Goal: Contribute content: Contribute content

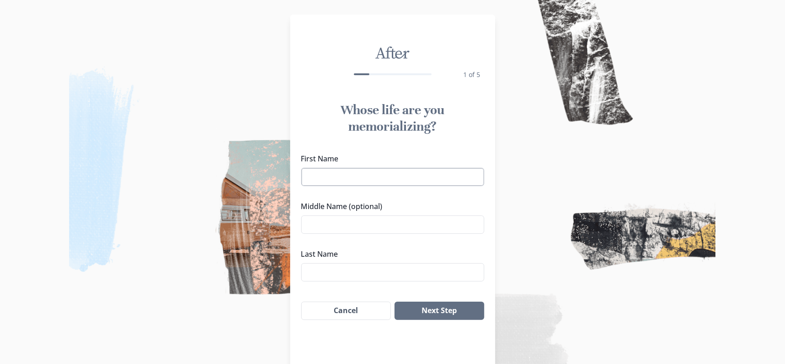
click at [372, 176] on input "First Name" at bounding box center [392, 177] width 183 height 18
type input "[PERSON_NAME]"
type input "q"
type input "[PERSON_NAME]"
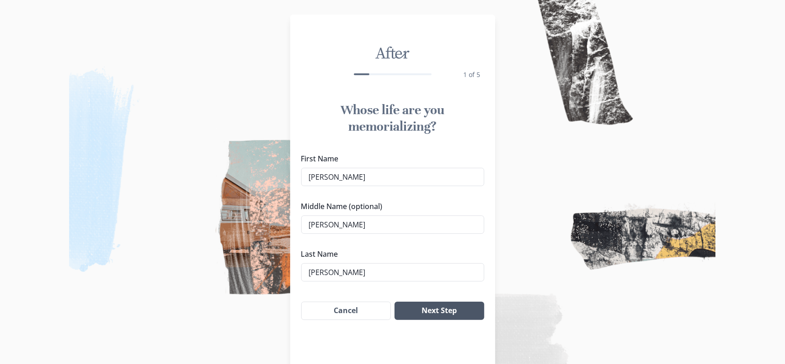
type input "[PERSON_NAME]"
click at [462, 307] on button "Next Step" at bounding box center [439, 310] width 89 height 18
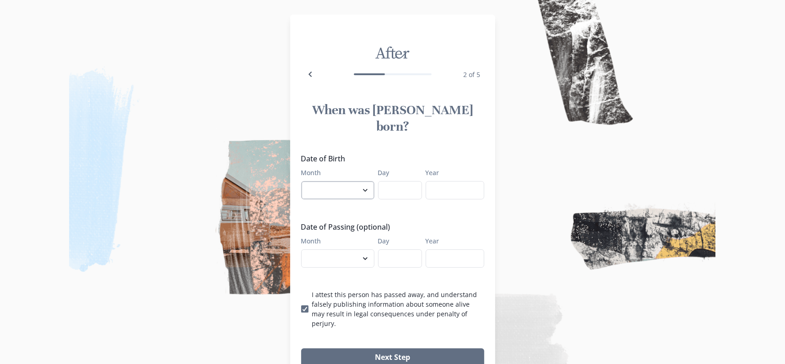
click at [343, 181] on select "January February March April May June July August September October November De…" at bounding box center [337, 190] width 73 height 18
select select "4"
click at [305, 181] on select "January February March April May June July August September October November De…" at bounding box center [337, 190] width 73 height 18
click at [404, 181] on input "Day" at bounding box center [400, 190] width 44 height 18
type input "18"
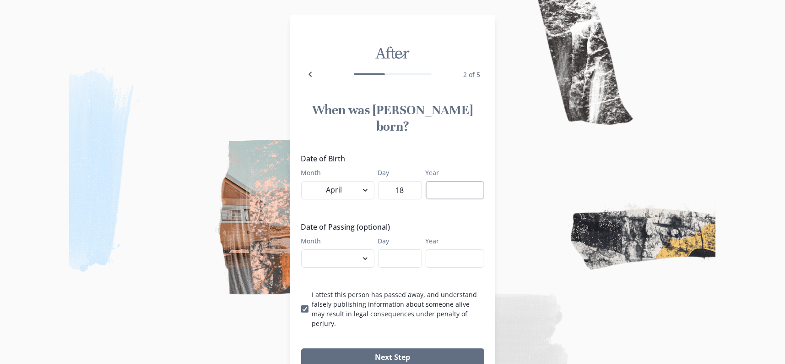
click at [448, 181] on input "Year" at bounding box center [455, 190] width 59 height 18
type input "1984"
click at [346, 249] on select "January February March April May June July August September October November De…" at bounding box center [337, 258] width 73 height 18
select select "8"
click at [305, 249] on select "January February March April May June July August September October November De…" at bounding box center [337, 258] width 73 height 18
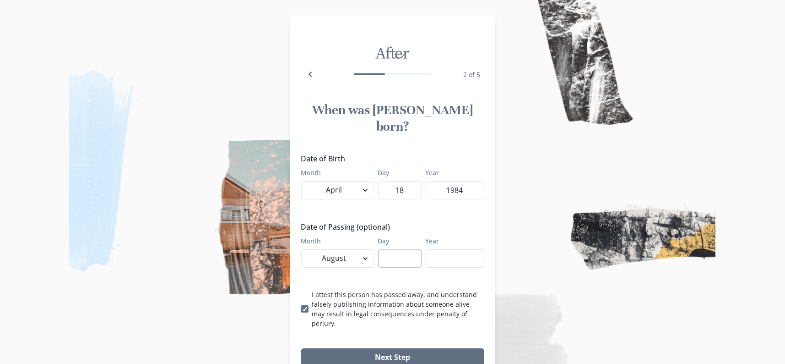
click at [400, 249] on input "Day" at bounding box center [400, 258] width 44 height 18
type input "23"
click at [445, 249] on input "Year" at bounding box center [455, 258] width 59 height 18
type input "2025"
click at [444, 348] on button "Next Step" at bounding box center [392, 357] width 183 height 18
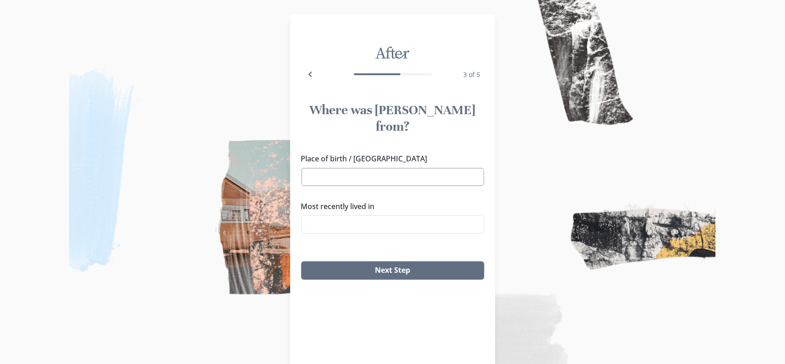
click at [357, 168] on input "Place of birth / [GEOGRAPHIC_DATA]" at bounding box center [392, 177] width 183 height 18
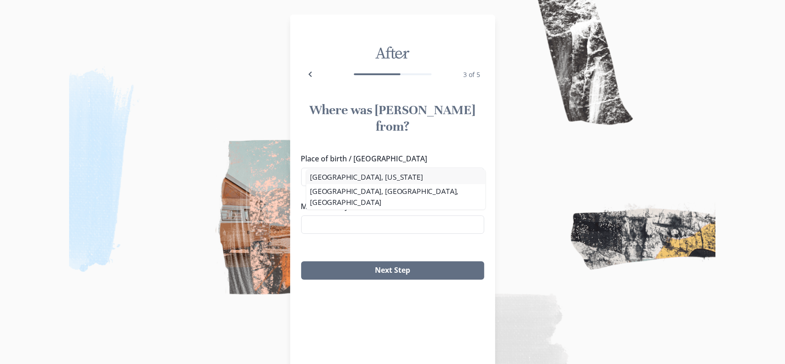
click at [373, 178] on li "[GEOGRAPHIC_DATA], [US_STATE]" at bounding box center [395, 176] width 179 height 14
type input "[GEOGRAPHIC_DATA], [US_STATE]"
click at [377, 215] on input "Most recently lived in" at bounding box center [392, 224] width 183 height 18
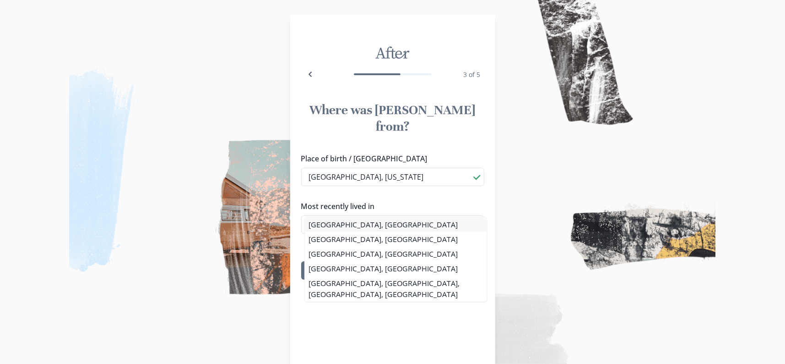
click at [370, 226] on li "[GEOGRAPHIC_DATA], [GEOGRAPHIC_DATA]" at bounding box center [396, 224] width 182 height 15
type input "[GEOGRAPHIC_DATA], [GEOGRAPHIC_DATA]"
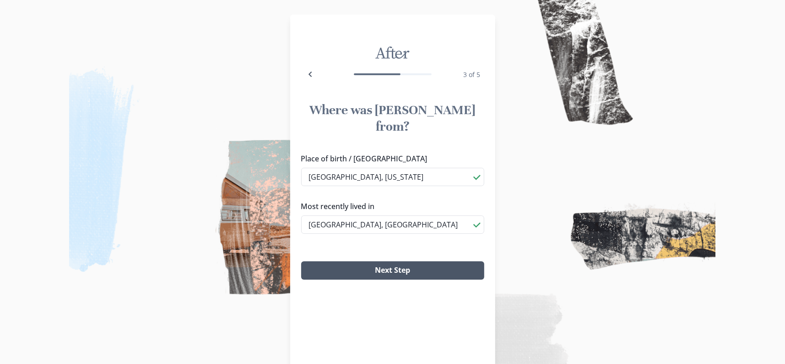
click at [407, 261] on button "Next Step" at bounding box center [392, 270] width 183 height 18
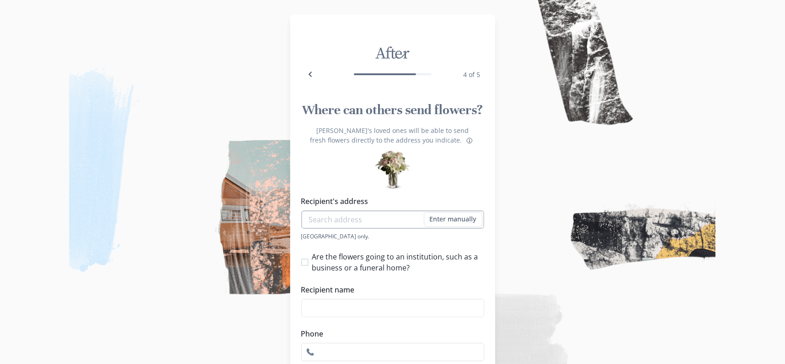
click at [363, 223] on input "Recipient's address" at bounding box center [392, 219] width 183 height 18
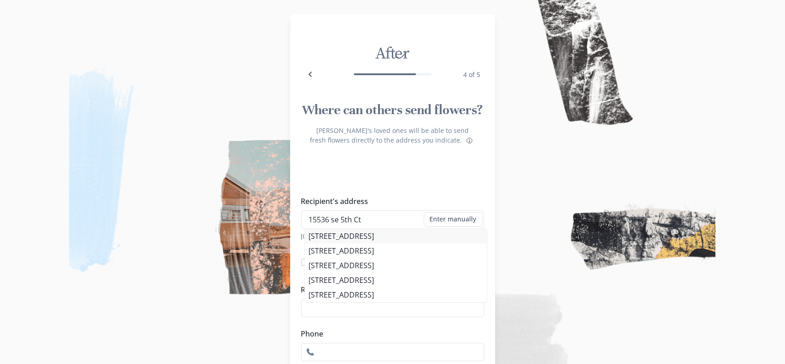
click at [430, 234] on li "[STREET_ADDRESS]" at bounding box center [396, 236] width 182 height 15
type input "[STREET_ADDRESS]"
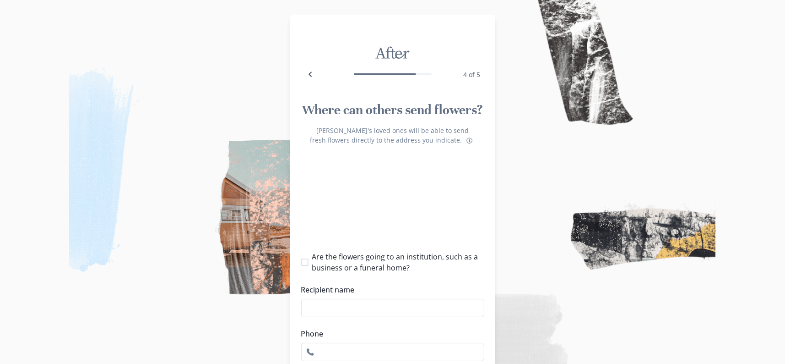
type input "1"
select select "WA"
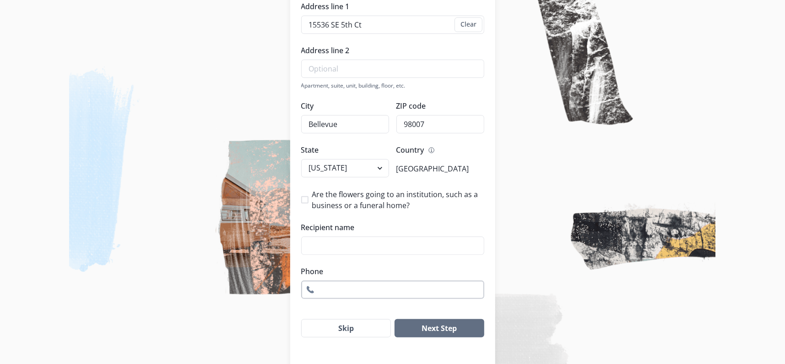
scroll to position [212, 0]
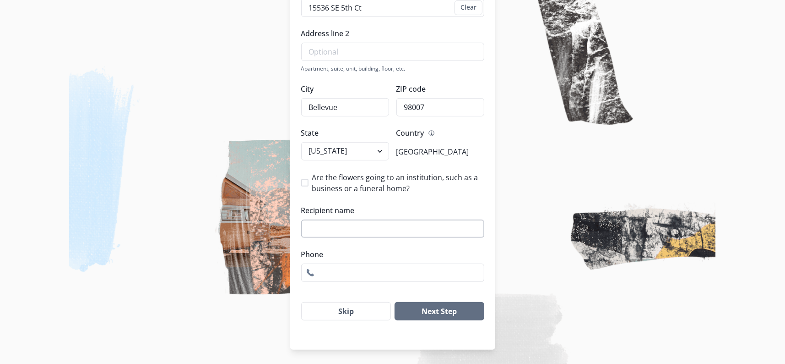
click at [379, 226] on input "Recipient name" at bounding box center [392, 228] width 183 height 18
type input "[PERSON_NAME]"
type input "4253653077"
click at [454, 311] on button "Next Step" at bounding box center [439, 311] width 89 height 18
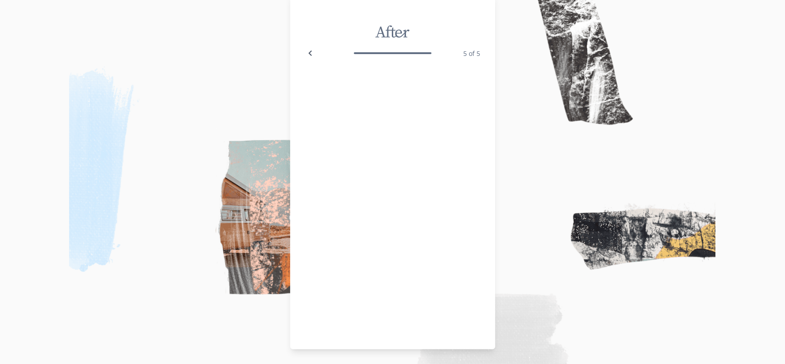
scroll to position [17, 0]
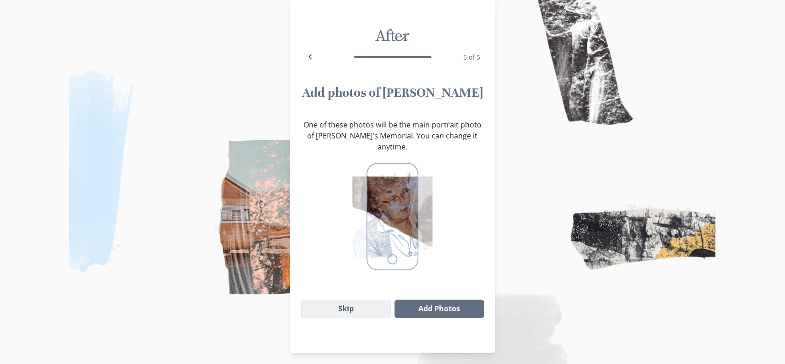
click at [375, 300] on button "Skip" at bounding box center [346, 309] width 90 height 18
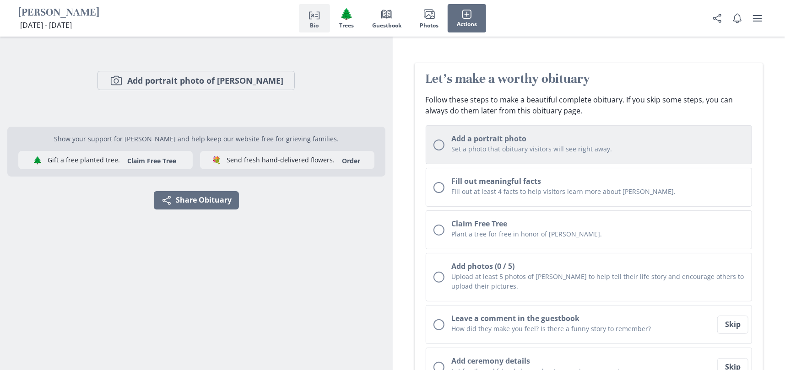
scroll to position [76, 0]
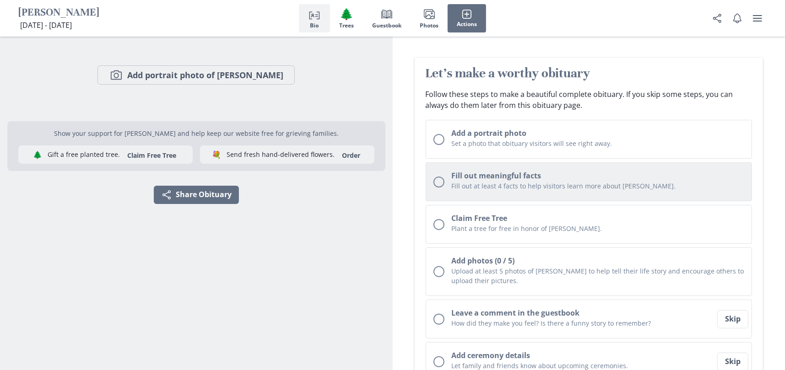
click at [436, 181] on div "Unchecked circle" at bounding box center [439, 182] width 11 height 11
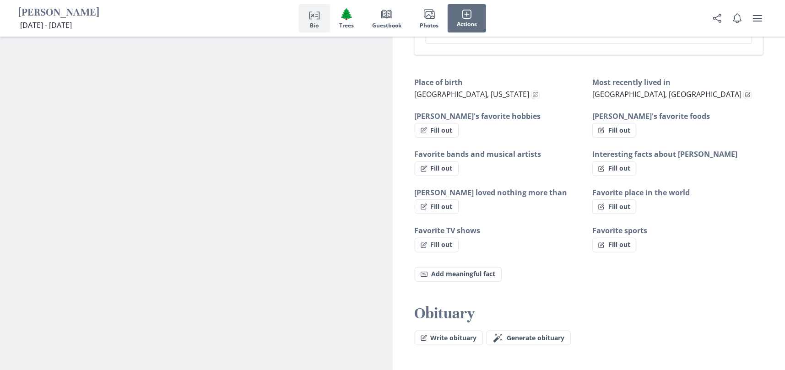
scroll to position [541, 0]
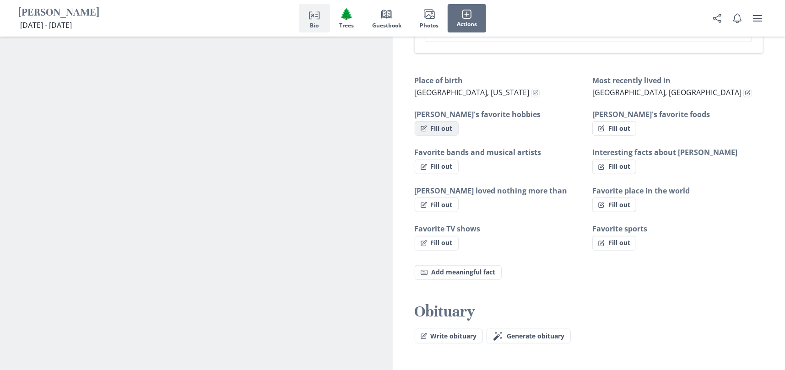
click at [451, 128] on button "Fill out" at bounding box center [437, 128] width 44 height 15
select select "[PERSON_NAME]'s favorite hobbies"
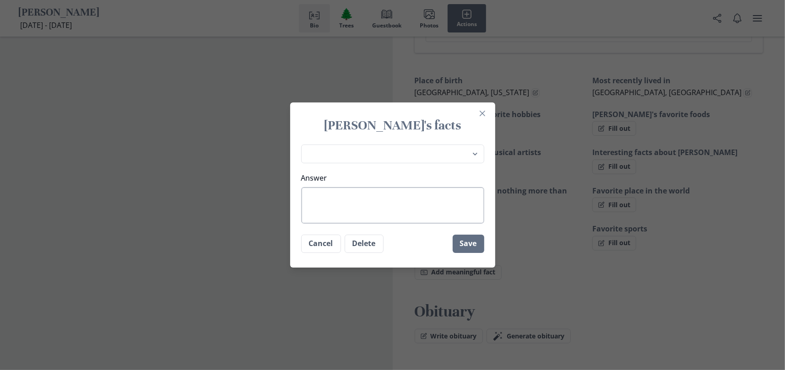
click at [413, 210] on textarea "Answer" at bounding box center [392, 205] width 183 height 37
type textarea "c"
type textarea "x"
type textarea "co"
type textarea "x"
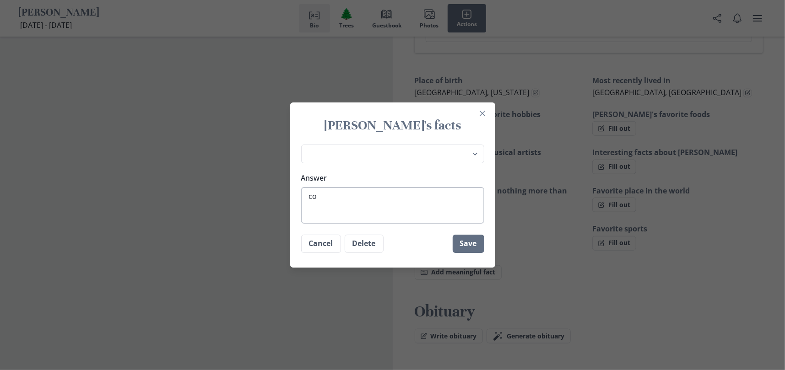
type textarea "coo"
type textarea "x"
type textarea "cook"
type textarea "x"
type textarea "cooki"
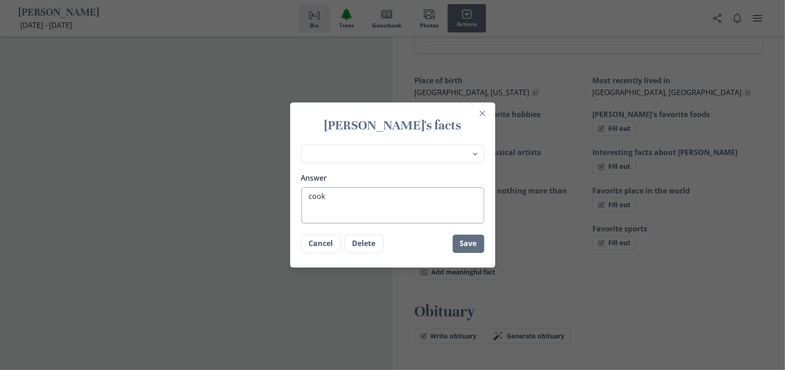
type textarea "x"
type textarea "cookinb"
type textarea "x"
type textarea "cookinbg"
type textarea "x"
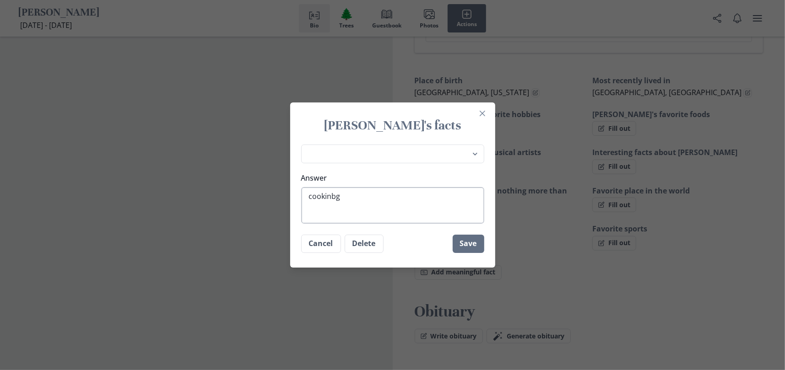
type textarea "cookinb"
type textarea "x"
type textarea "cookin"
type textarea "x"
type textarea "cooking"
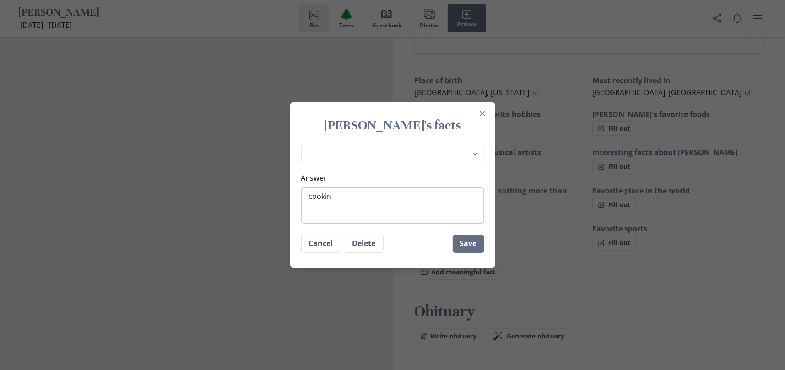
type textarea "x"
type textarea "cooking,"
type textarea "x"
type textarea "cooking,"
type textarea "x"
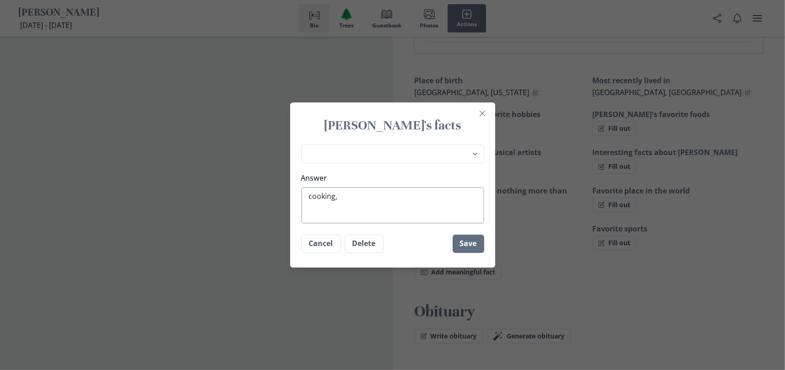
type textarea "cooking, f"
type textarea "x"
type textarea "cooking, fo"
type textarea "x"
type textarea "cooking, foo"
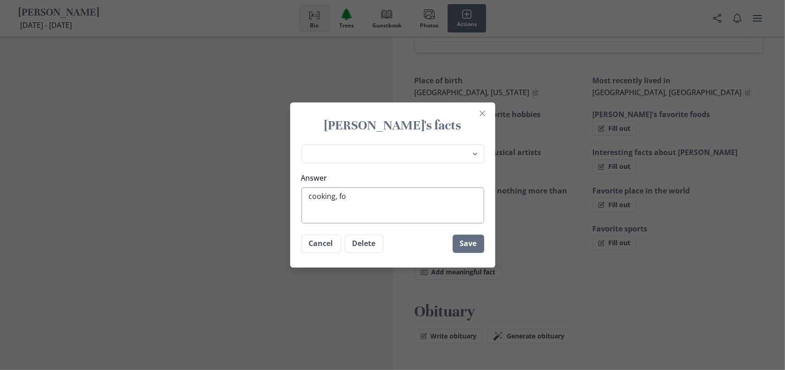
type textarea "x"
type textarea "cooking, foot"
type textarea "x"
type textarea "cooking, footb"
type textarea "x"
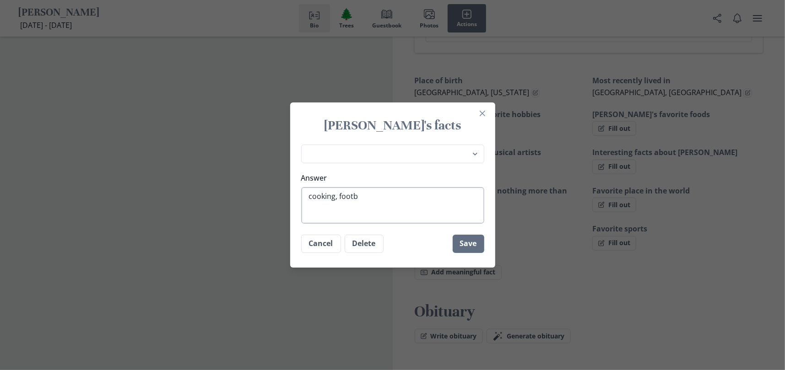
type textarea "cooking, footba"
type textarea "x"
type textarea "cooking, footbal"
type textarea "x"
type textarea "cooking, football"
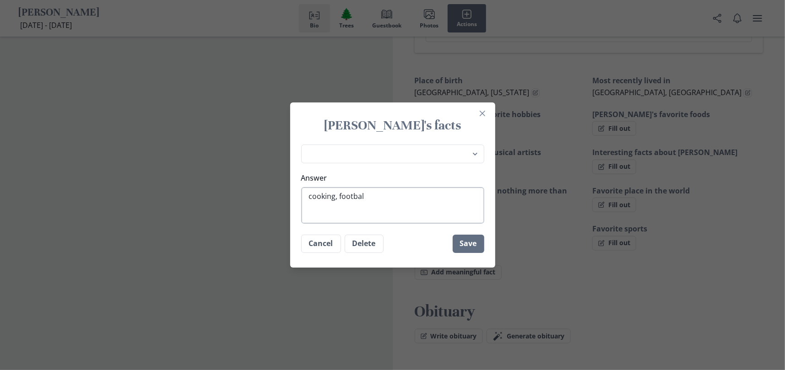
type textarea "x"
type textarea "cooking, football,"
type textarea "x"
type textarea "cooking, football,"
type textarea "x"
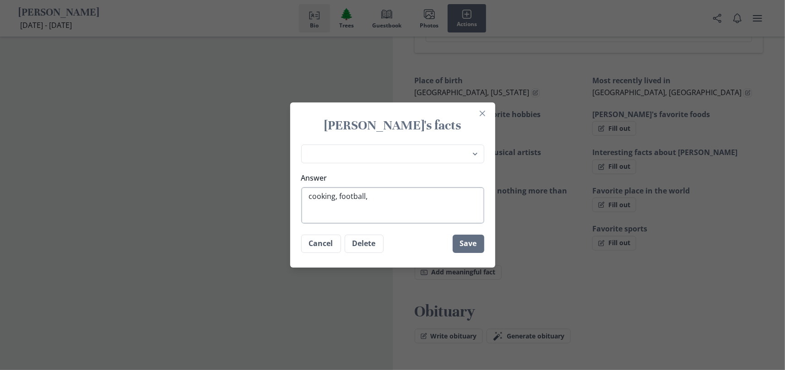
type textarea "cooking, football, v"
type textarea "x"
type textarea "cooking, football, vi"
type textarea "x"
type textarea "cooking, football, vid"
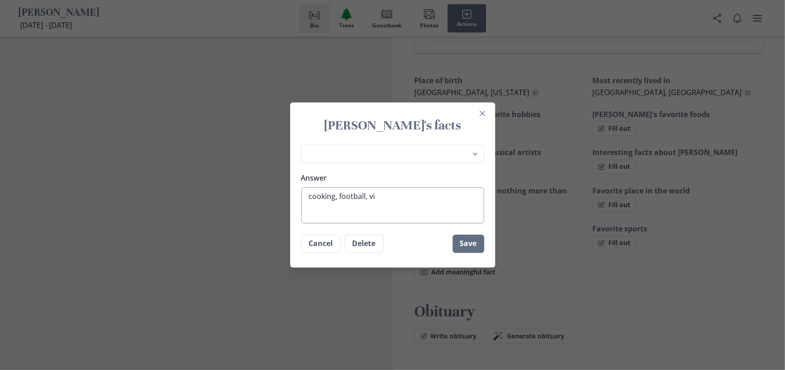
type textarea "x"
type textarea "cooking, football, vide"
type textarea "x"
type textarea "cooking, football, video"
type textarea "x"
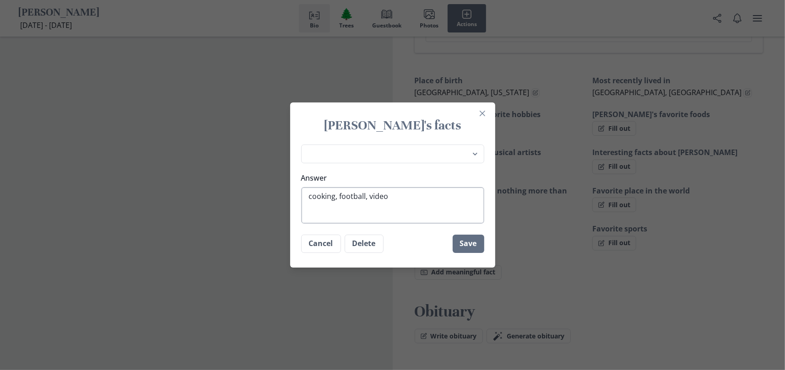
type textarea "cooking, football, video"
type textarea "x"
type textarea "cooking, football, video g"
type textarea "x"
type textarea "cooking, football, video ga"
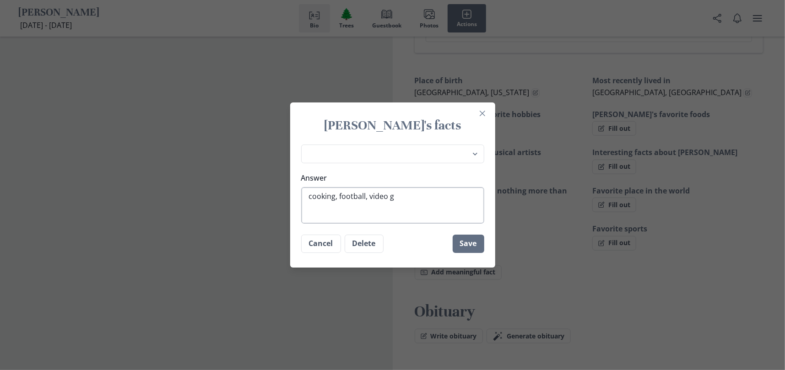
type textarea "x"
type textarea "cooking, football, video gam"
type textarea "x"
type textarea "cooking, football, video game"
type textarea "x"
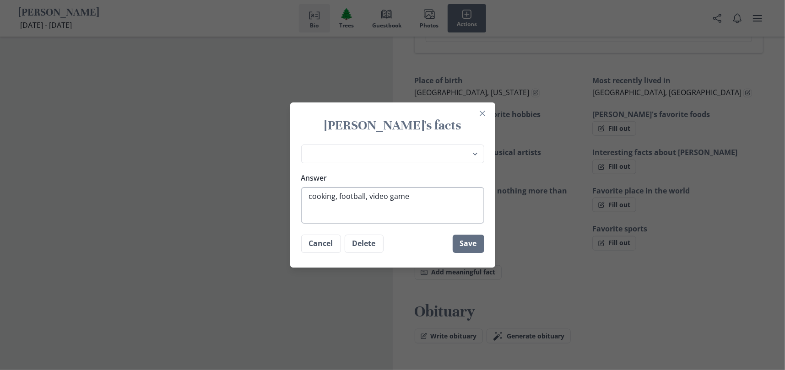
type textarea "cooking, football, video games"
type textarea "x"
type textarea "cooking, football, video games"
click at [470, 245] on button "Save" at bounding box center [469, 244] width 32 height 18
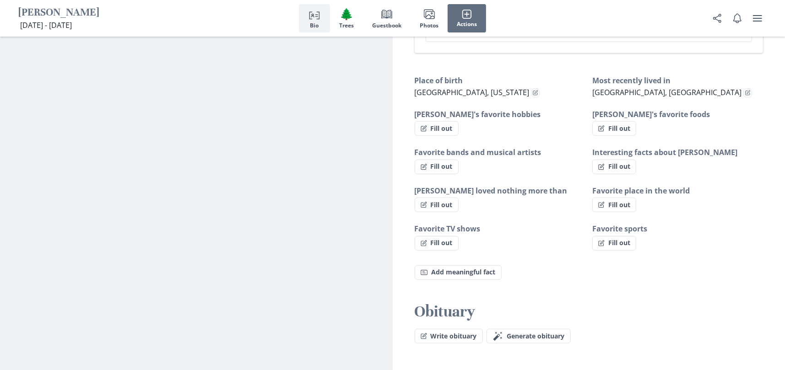
type textarea "x"
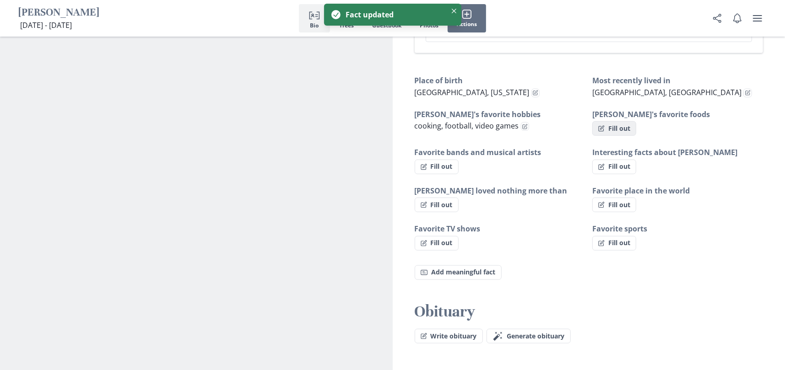
click at [615, 127] on button "Fill out" at bounding box center [615, 128] width 44 height 15
select select "[PERSON_NAME]'s favorite foods"
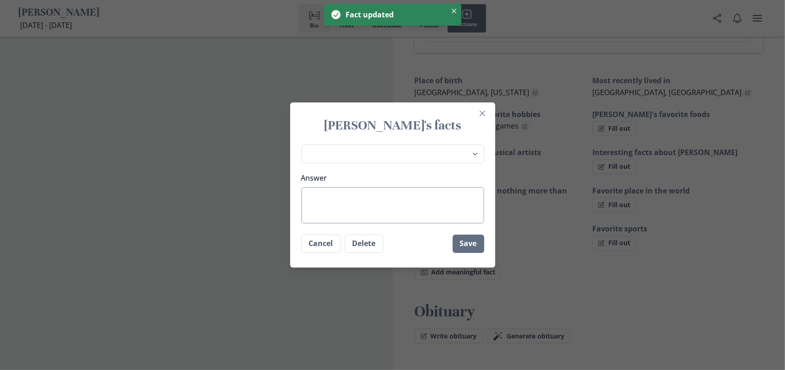
click at [403, 198] on textarea "Answer" at bounding box center [392, 205] width 183 height 37
type textarea "x"
type textarea "P"
type textarea "x"
type textarea "Pa"
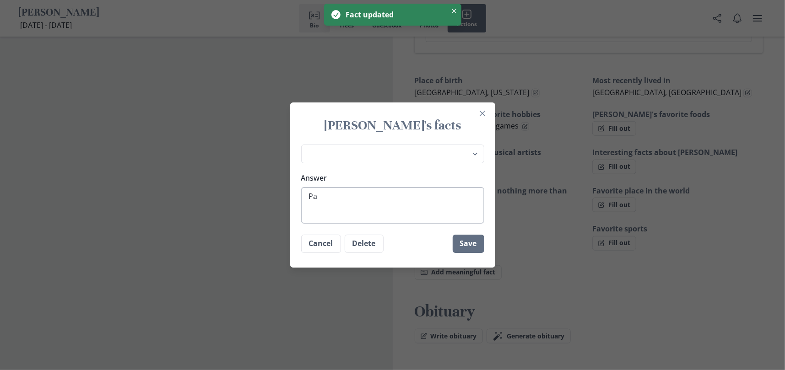
type textarea "x"
type textarea "Pan"
type textarea "x"
type textarea "Panc"
type textarea "x"
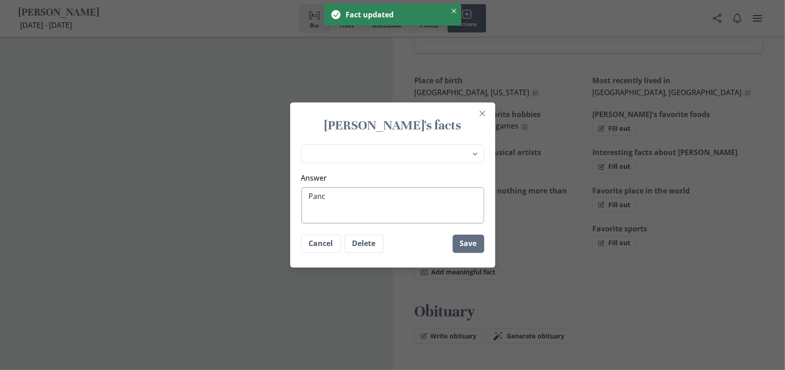
type textarea "Panca"
type textarea "x"
type textarea "Pancak"
type textarea "x"
type textarea "Pancake"
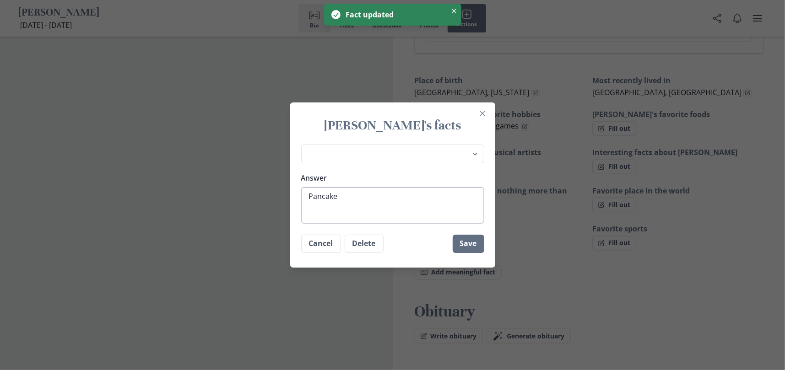
type textarea "x"
type textarea "Pancakes"
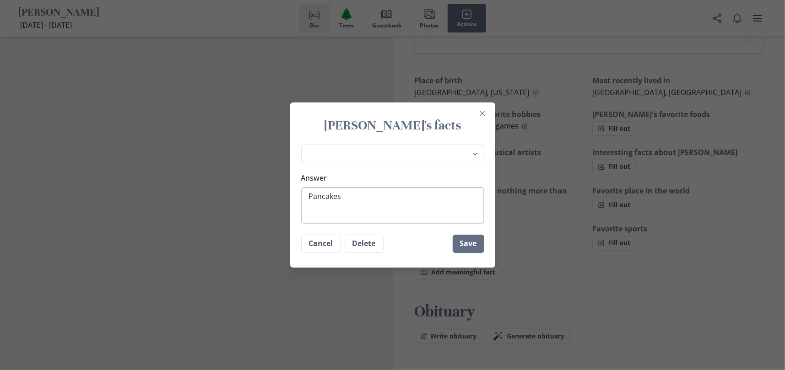
type textarea "x"
type textarea "Pancakes"
type textarea "x"
type textarea "Pancakes a"
type textarea "x"
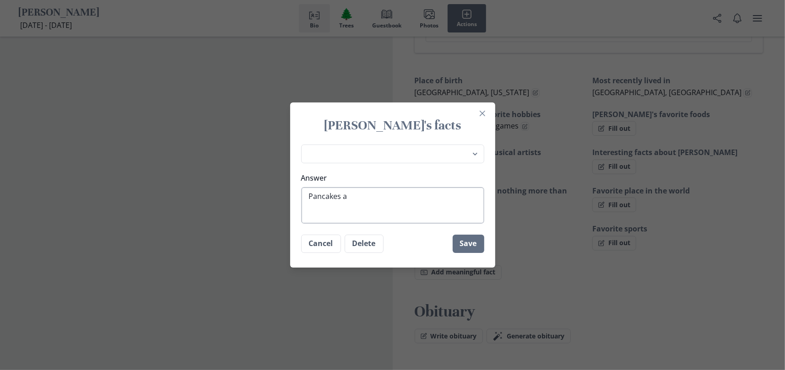
type textarea "Pancakes an"
type textarea "x"
type textarea "Pancakes and"
type textarea "x"
type textarea "Pancakes and"
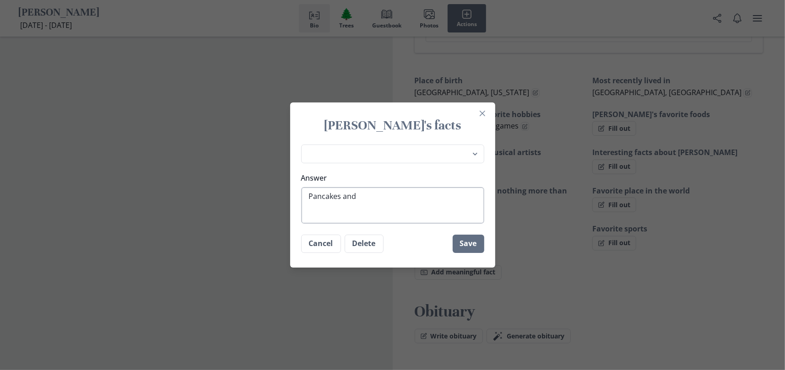
type textarea "x"
type textarea "Pancakes and p"
type textarea "x"
type textarea "Pancakes and pi"
type textarea "x"
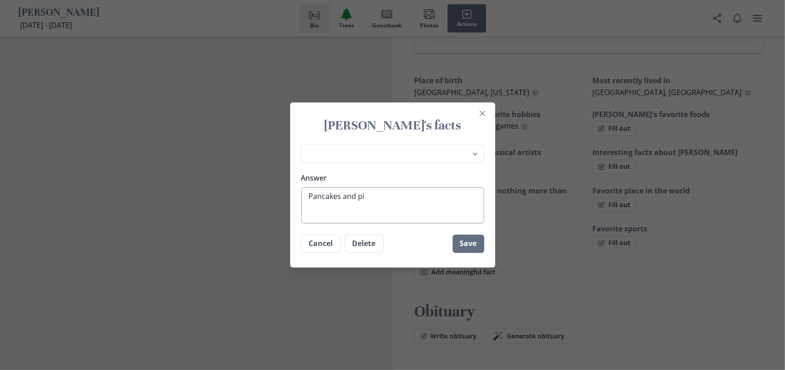
type textarea "Pancakes and pin"
type textarea "x"
type textarea "Pancakes and pine"
type textarea "x"
type textarea "Pancakes and pinea"
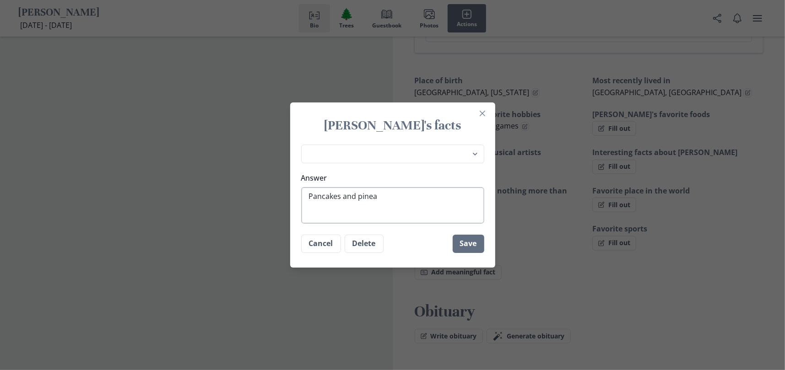
type textarea "x"
type textarea "Pancakes and pineap"
type textarea "x"
type textarea "Pancakes and pineapp"
type textarea "x"
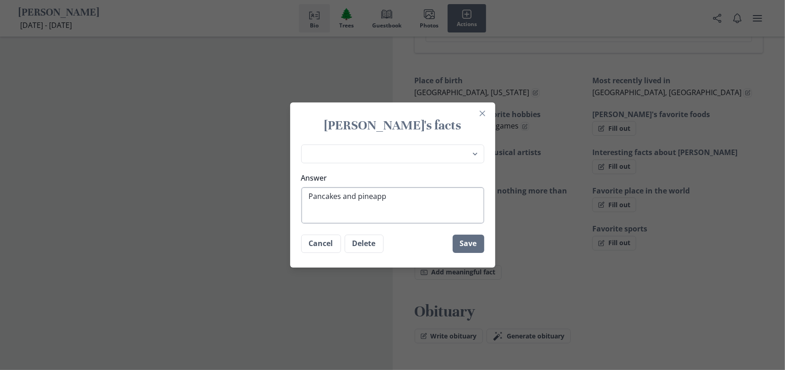
type textarea "Pancakes and pineappl"
type textarea "x"
type textarea "Pancakes and pineapple"
type textarea "x"
type textarea "Pancakes and pineapples"
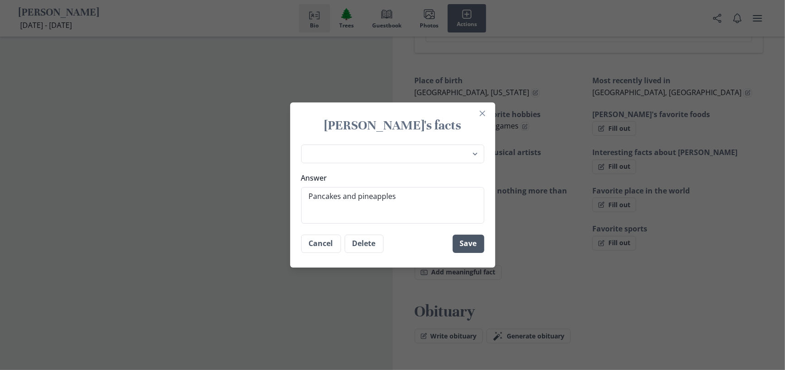
click at [479, 249] on button "Save" at bounding box center [469, 244] width 32 height 18
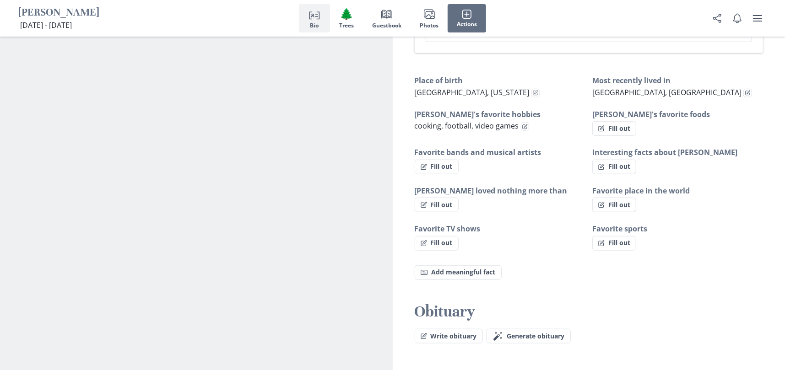
type textarea "x"
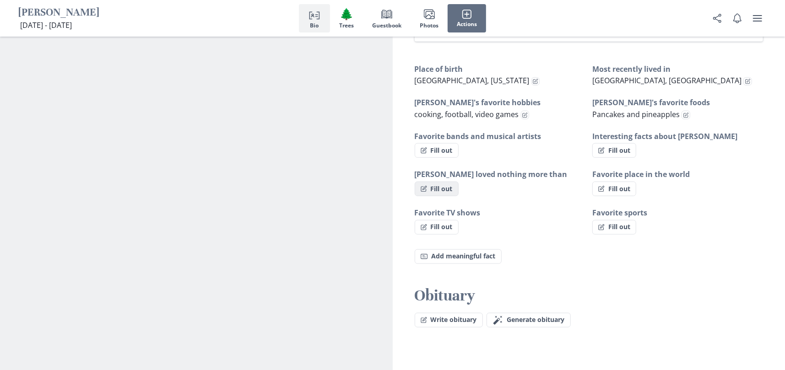
click at [441, 191] on button "Fill out" at bounding box center [437, 189] width 44 height 15
select select "[PERSON_NAME] loved nothing more than"
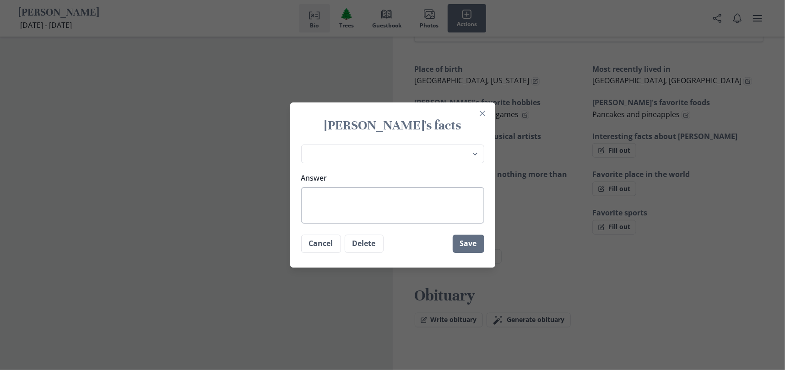
click at [442, 193] on textarea "Answer" at bounding box center [392, 205] width 183 height 37
type textarea "x"
type textarea "h"
type textarea "x"
type textarea "hi"
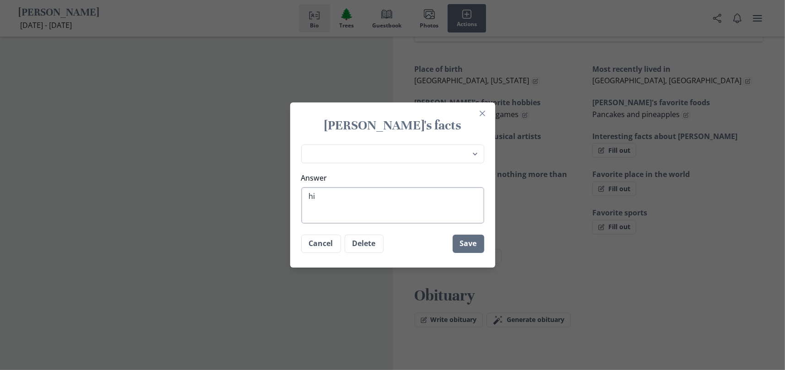
type textarea "x"
type textarea "his"
type textarea "x"
type textarea "his"
type textarea "x"
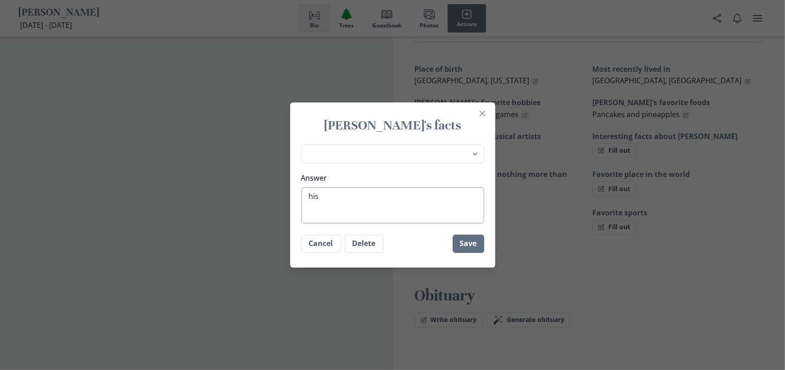
type textarea "his w"
type textarea "x"
type textarea "his wi"
type textarea "x"
type textarea "his wif"
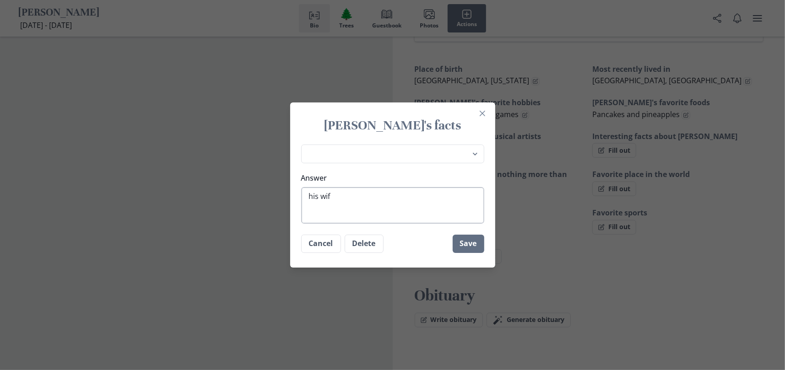
type textarea "x"
type textarea "his wife"
type textarea "x"
type textarea "his wife"
type textarea "x"
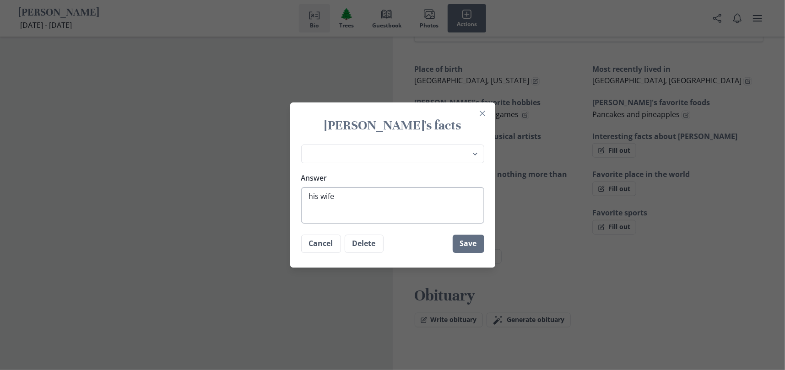
type textarea "his wife a"
type textarea "x"
type textarea "his wife an"
type textarea "x"
type textarea "his wife and"
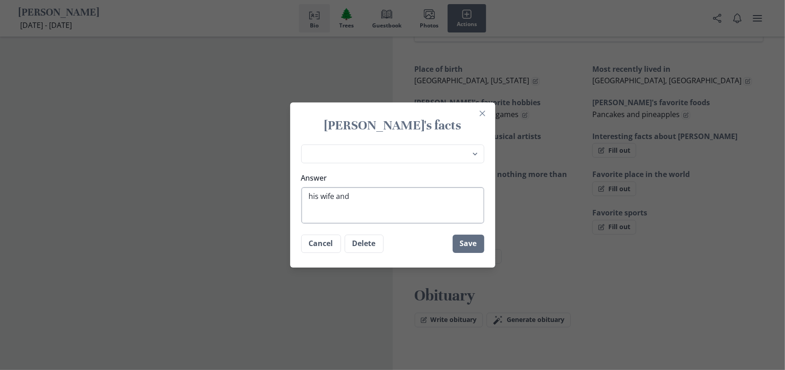
type textarea "x"
type textarea "his wife and"
type textarea "x"
type textarea "his wife and c"
type textarea "x"
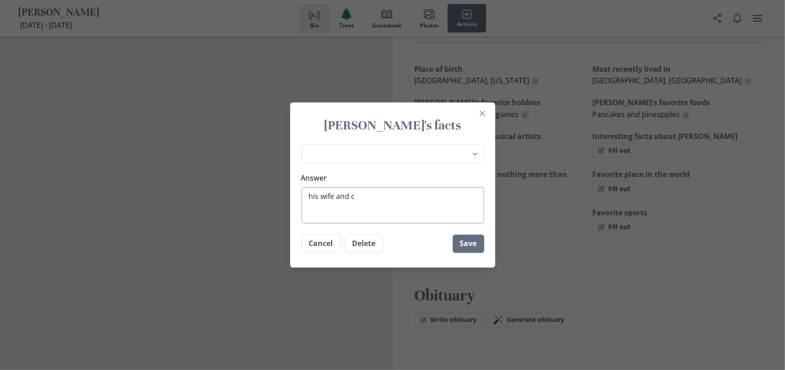
type textarea "his wife and [PERSON_NAME]"
type textarea "x"
type textarea "his wife and [PERSON_NAME]"
type textarea "x"
type textarea "his wife and [PERSON_NAME]"
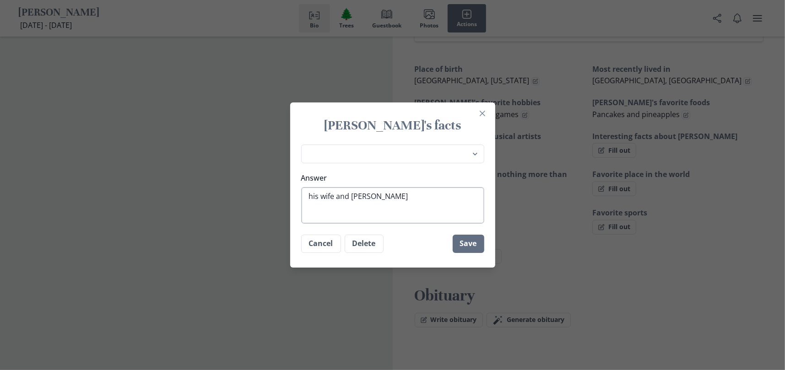
type textarea "x"
type textarea "his wife and child"
type textarea "x"
type textarea "his wife and childr"
type textarea "x"
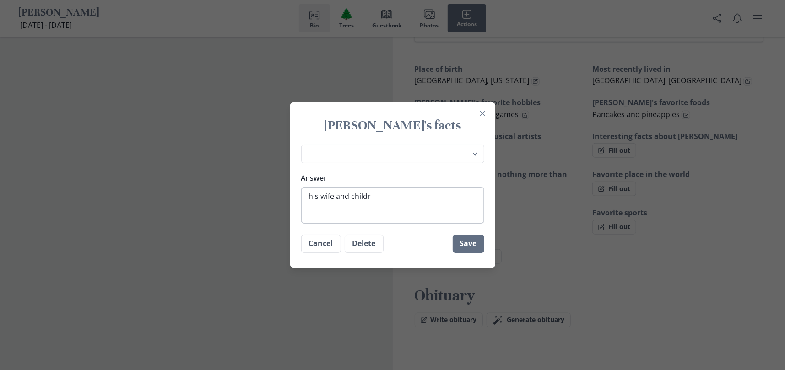
type textarea "his wife and childre"
type textarea "x"
type textarea "his wife and children"
click at [475, 241] on button "Save" at bounding box center [469, 244] width 32 height 18
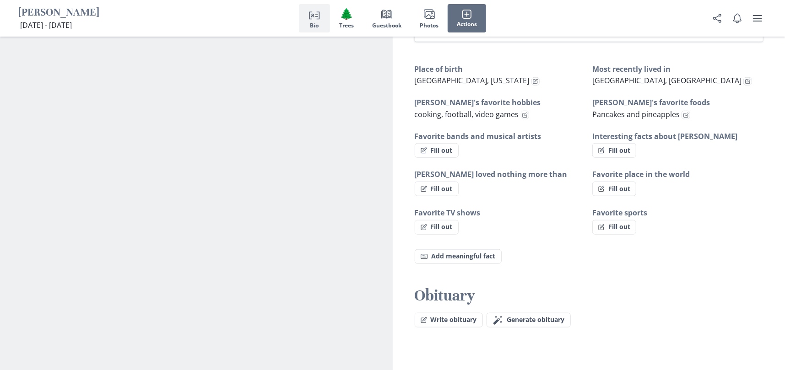
type textarea "x"
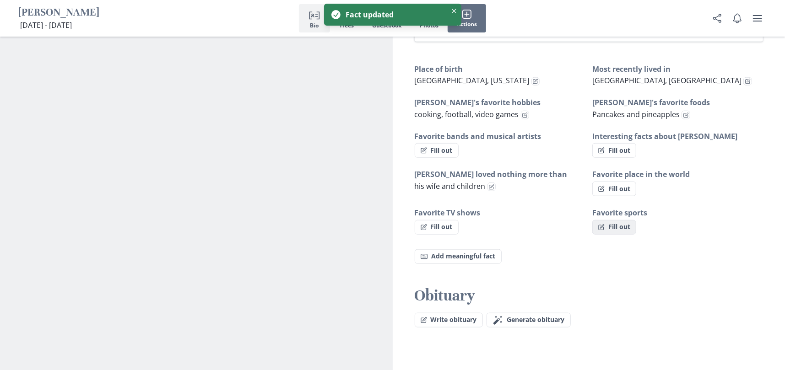
click at [615, 226] on button "Fill out" at bounding box center [615, 227] width 44 height 15
select select "Favorite sports"
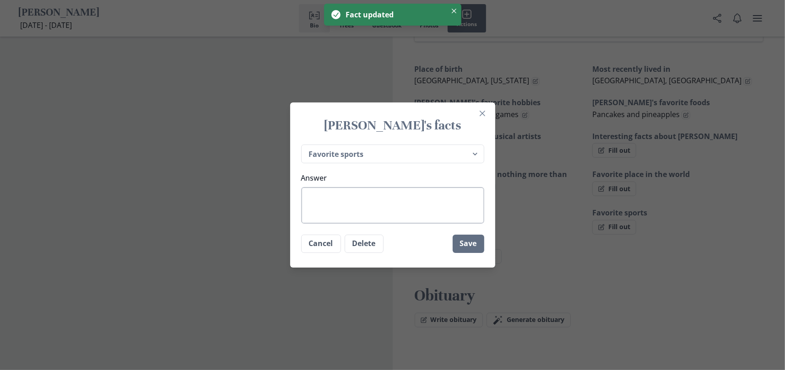
click at [392, 203] on textarea "Answer" at bounding box center [392, 205] width 183 height 37
type textarea "x"
type textarea "T"
type textarea "x"
type textarea "Ta"
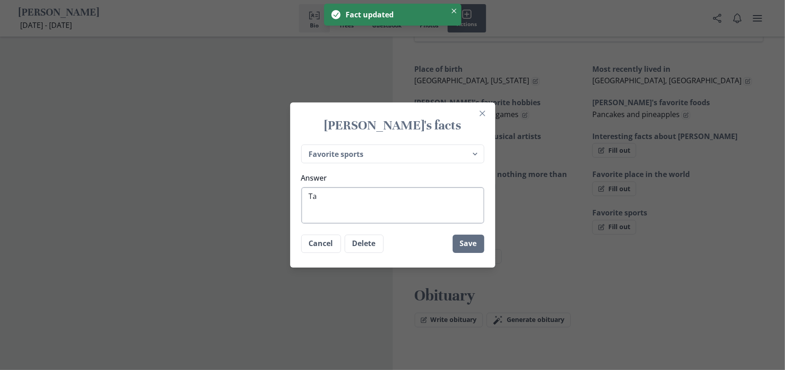
type textarea "x"
type textarea "[PERSON_NAME]"
type textarea "x"
type textarea "Tamp"
type textarea "x"
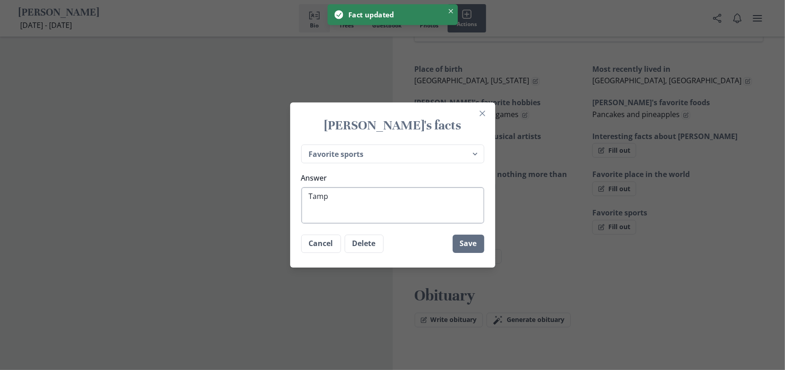
type textarea "[GEOGRAPHIC_DATA]"
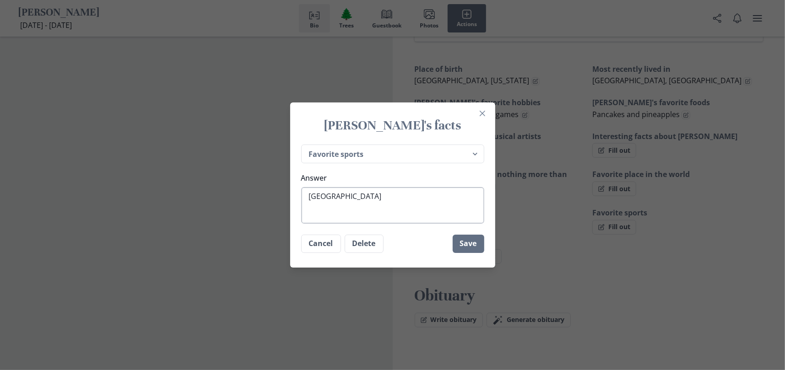
type textarea "x"
type textarea "Tampab"
type textarea "x"
type textarea "[GEOGRAPHIC_DATA]"
type textarea "x"
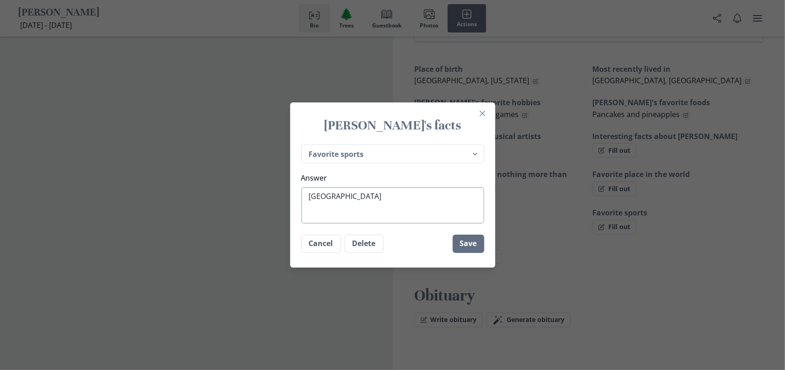
type textarea "Tampabay"
type textarea "x"
type textarea "Tampabay"
type textarea "x"
type textarea "Tampabay"
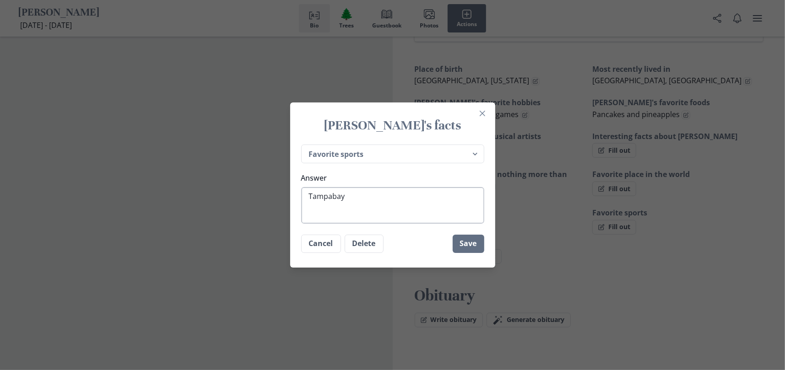
type textarea "x"
click at [472, 243] on button "Save" at bounding box center [469, 244] width 32 height 18
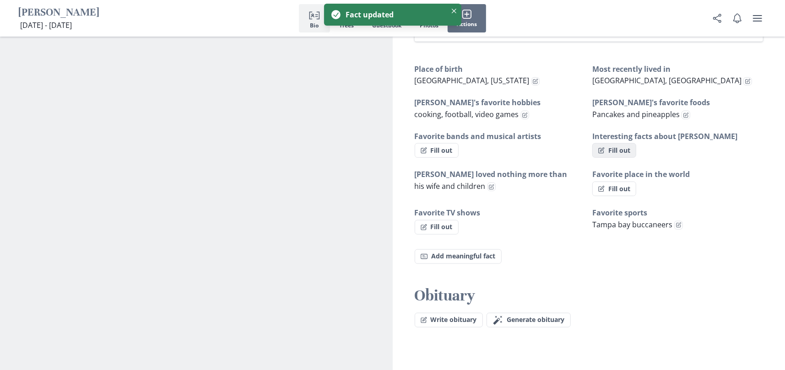
click at [624, 150] on button "Fill out" at bounding box center [615, 150] width 44 height 15
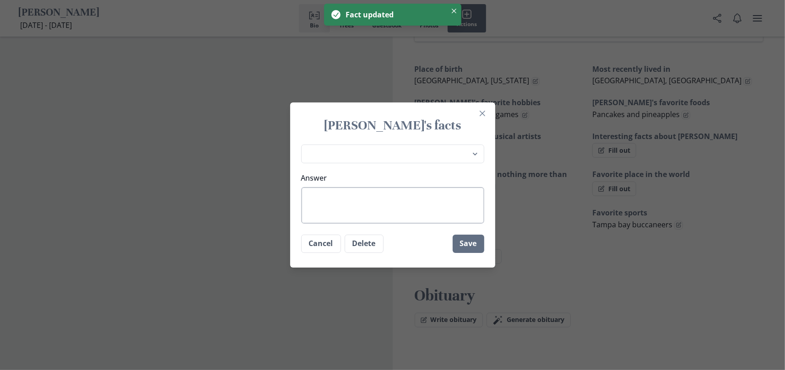
click at [430, 200] on textarea "Answer" at bounding box center [392, 205] width 183 height 37
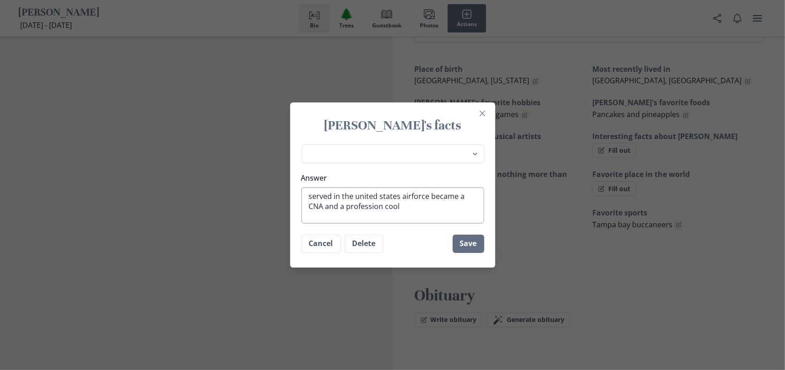
click at [412, 196] on textarea "served in the united states airforce became a CNA and a profession cool" at bounding box center [392, 205] width 183 height 37
click at [478, 246] on button "Save" at bounding box center [469, 244] width 32 height 18
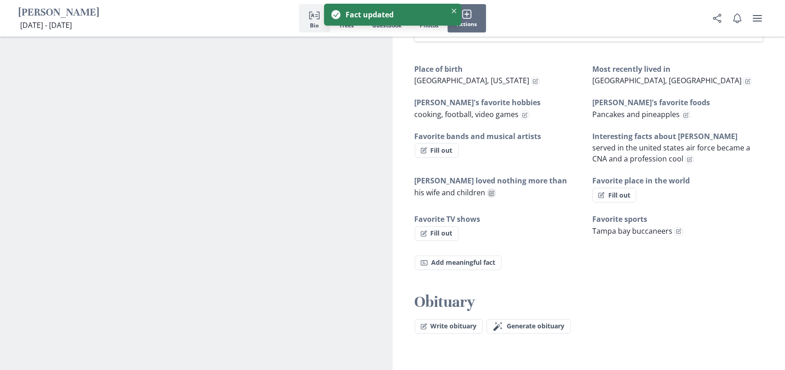
click at [492, 193] on icon "Edit fact" at bounding box center [491, 193] width 5 height 5
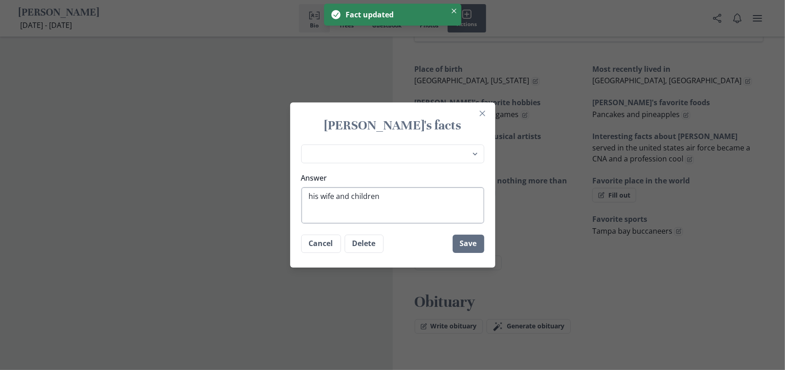
click at [354, 196] on textarea "his wife and children" at bounding box center [392, 205] width 183 height 37
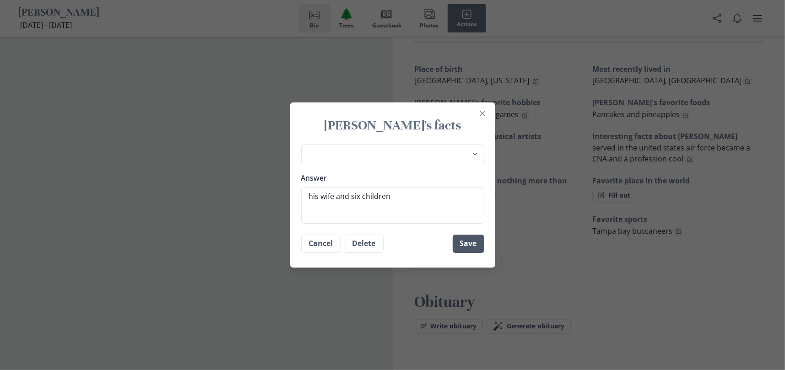
click at [483, 242] on button "Save" at bounding box center [469, 244] width 32 height 18
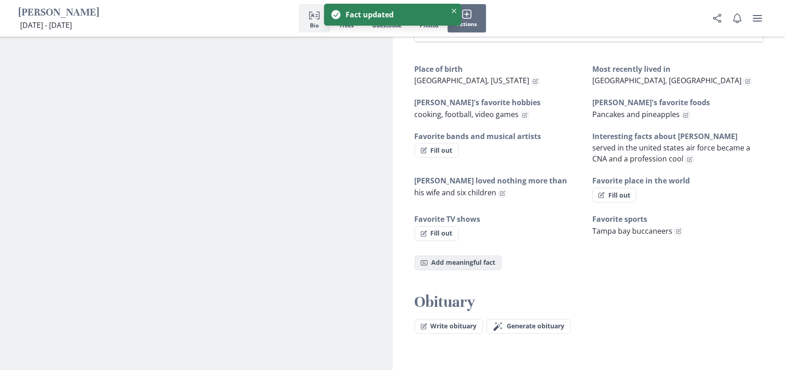
click at [468, 264] on button "Fact Add meaningful fact" at bounding box center [458, 263] width 87 height 15
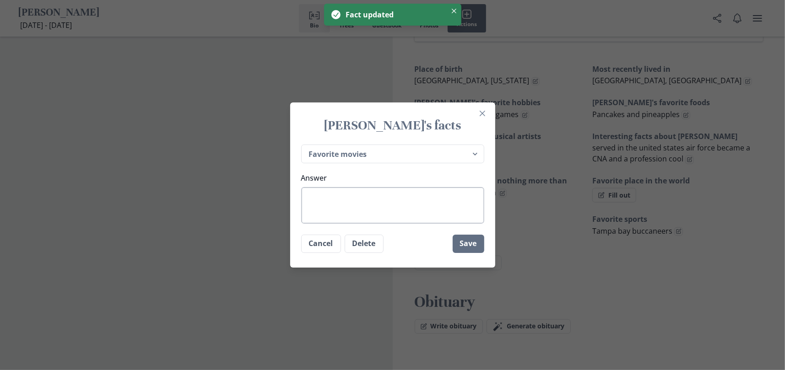
click at [370, 217] on textarea "Answer" at bounding box center [392, 205] width 183 height 37
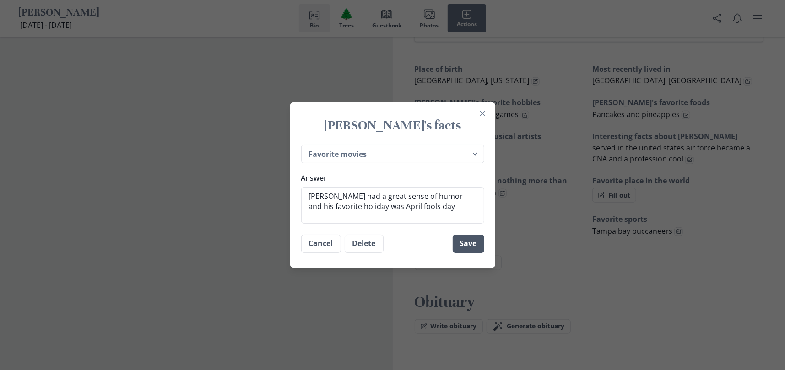
click at [474, 247] on button "Save" at bounding box center [469, 244] width 32 height 18
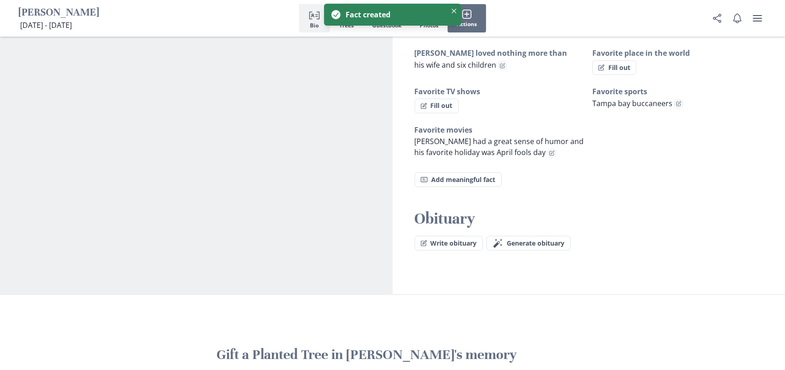
scroll to position [679, 0]
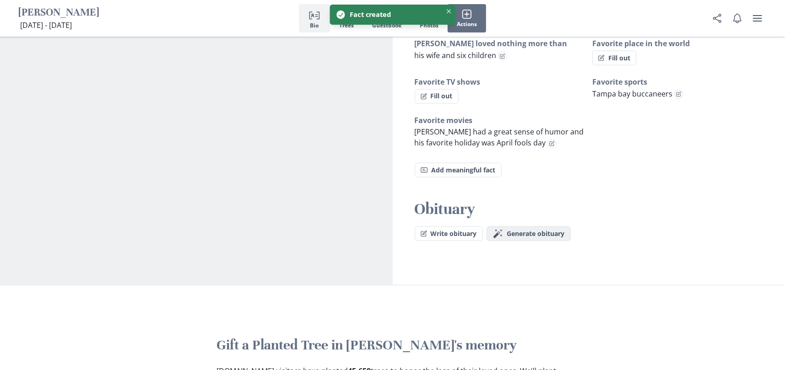
click at [521, 234] on span "Generate obituary" at bounding box center [536, 234] width 58 height 8
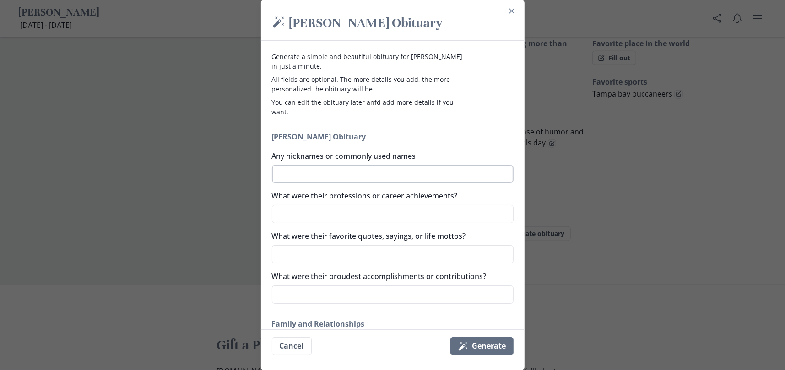
click at [369, 173] on textarea "Any nicknames or commonly used names" at bounding box center [393, 174] width 242 height 18
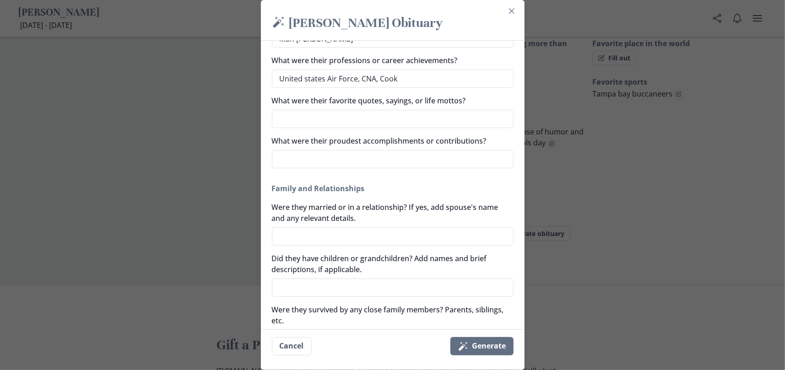
scroll to position [137, 0]
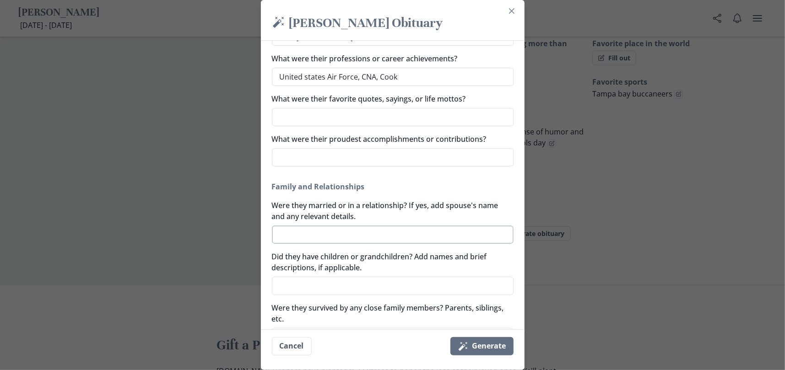
click at [411, 240] on textarea "Were they married or in a relationship? If yes, add spouse's name and any relev…" at bounding box center [393, 235] width 242 height 18
click at [343, 288] on textarea "Did they have children or grandchildren? Add names and brief descriptions, if a…" at bounding box center [393, 286] width 242 height 18
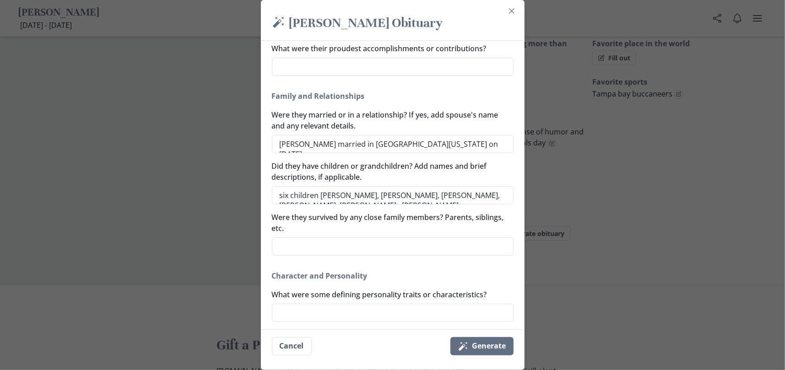
scroll to position [229, 0]
click at [456, 251] on textarea "Were they survived by any close family members? Parents, siblings, etc." at bounding box center [393, 246] width 242 height 18
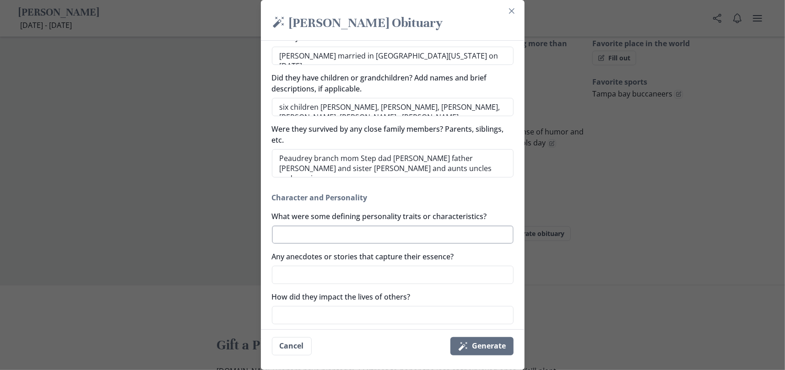
scroll to position [321, 0]
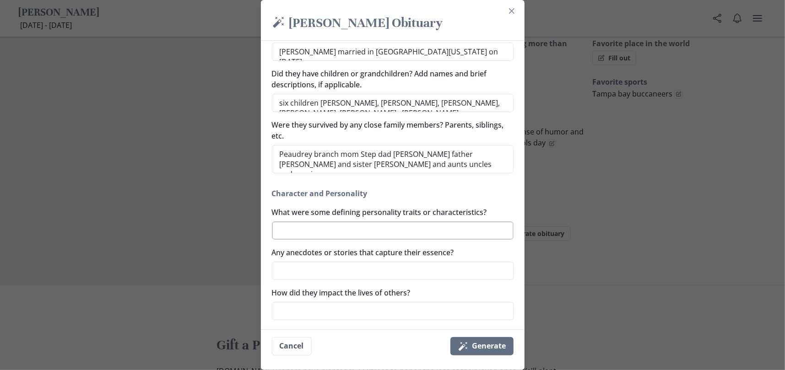
click at [471, 229] on textarea "What were some defining personality traits or characteristics?" at bounding box center [393, 231] width 242 height 18
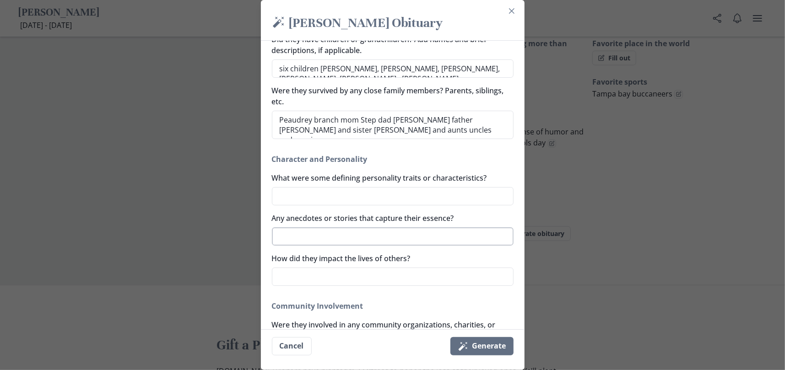
scroll to position [366, 0]
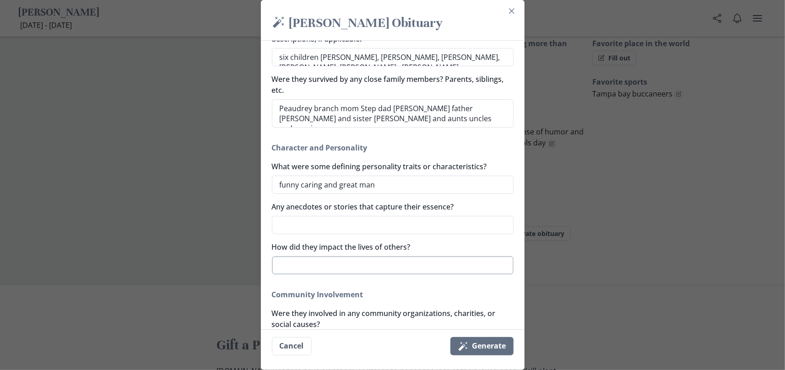
click at [403, 265] on textarea "How did they impact the lives of others?" at bounding box center [393, 265] width 242 height 18
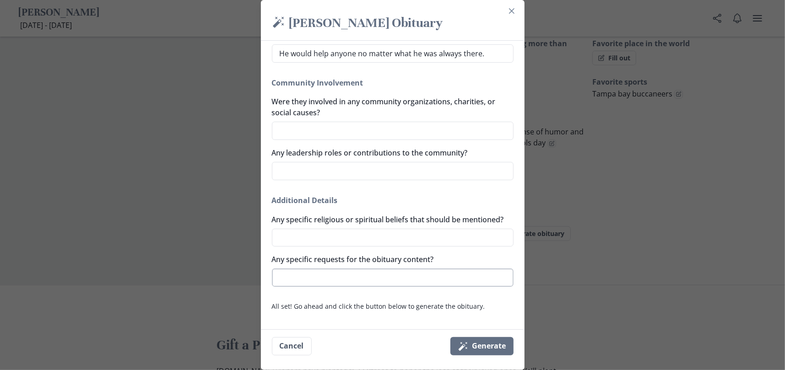
scroll to position [589, 0]
click at [493, 348] on button "Magic wand Generate" at bounding box center [482, 347] width 63 height 18
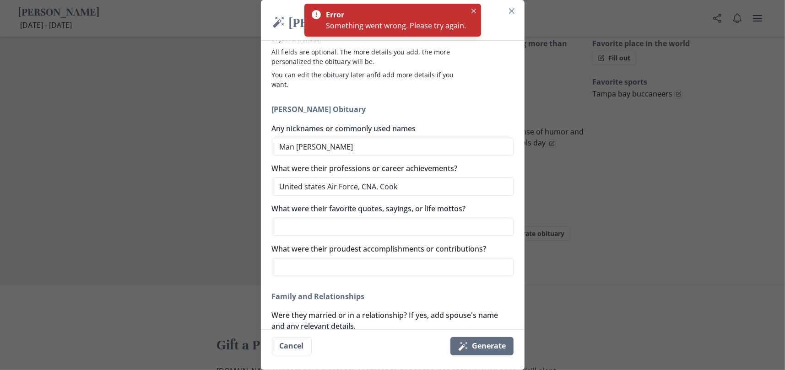
scroll to position [0, 0]
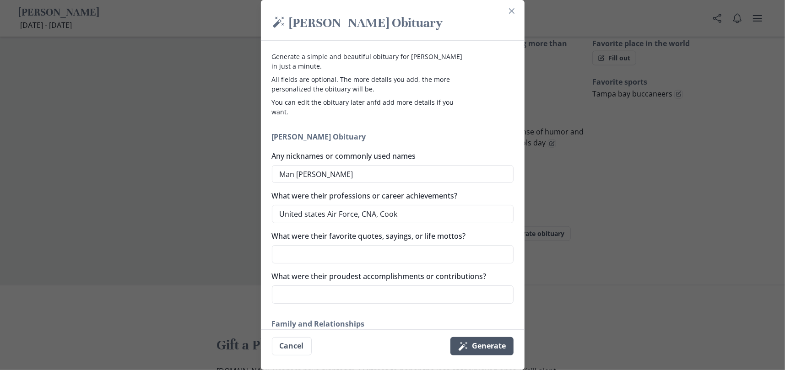
click at [491, 347] on button "Magic wand Generate" at bounding box center [482, 347] width 63 height 18
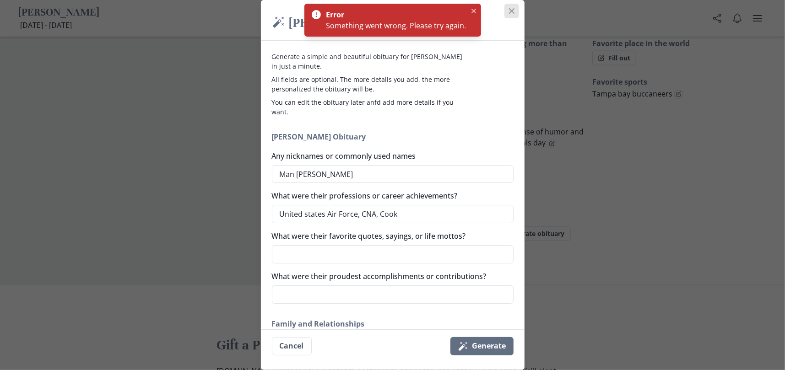
click at [515, 10] on icon "Close" at bounding box center [511, 10] width 5 height 5
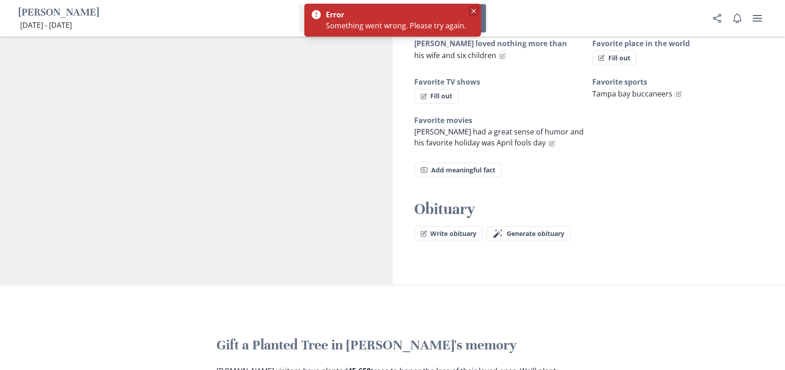
click at [474, 11] on button "Close" at bounding box center [473, 10] width 11 height 11
